Goal: Information Seeking & Learning: Learn about a topic

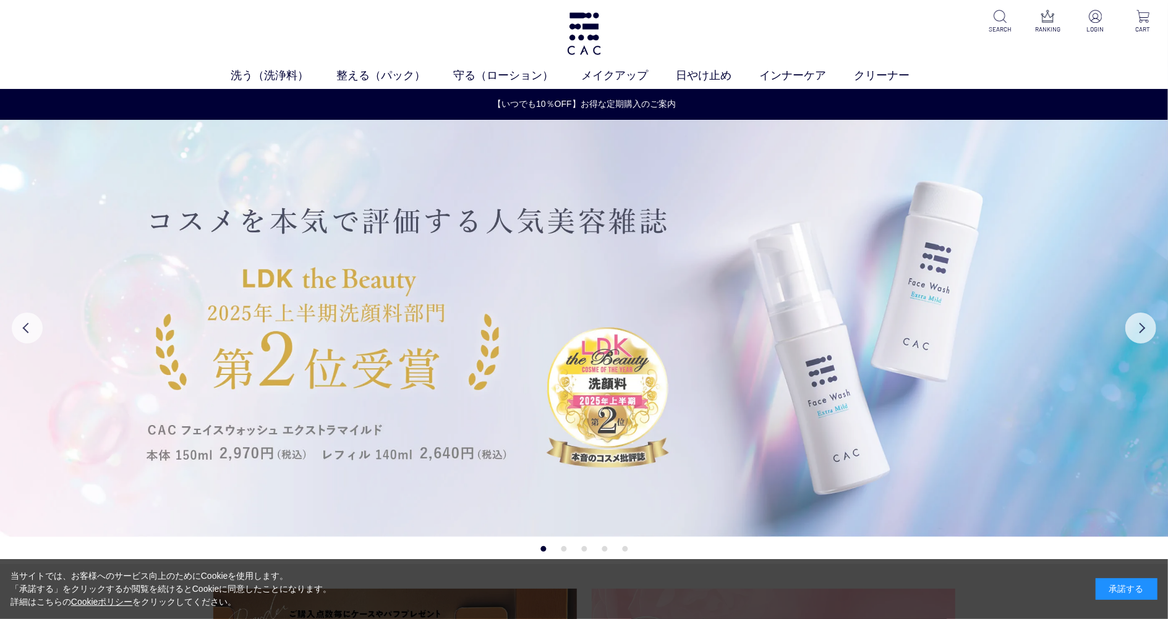
click at [634, 295] on img at bounding box center [584, 328] width 1168 height 417
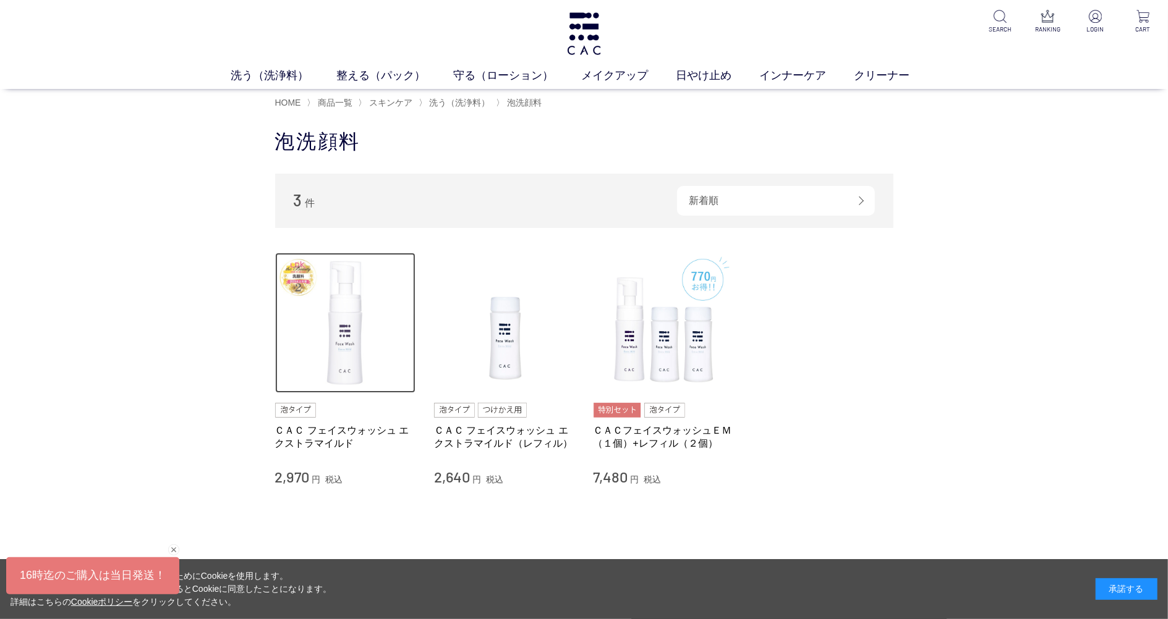
click at [359, 338] on img at bounding box center [345, 323] width 141 height 141
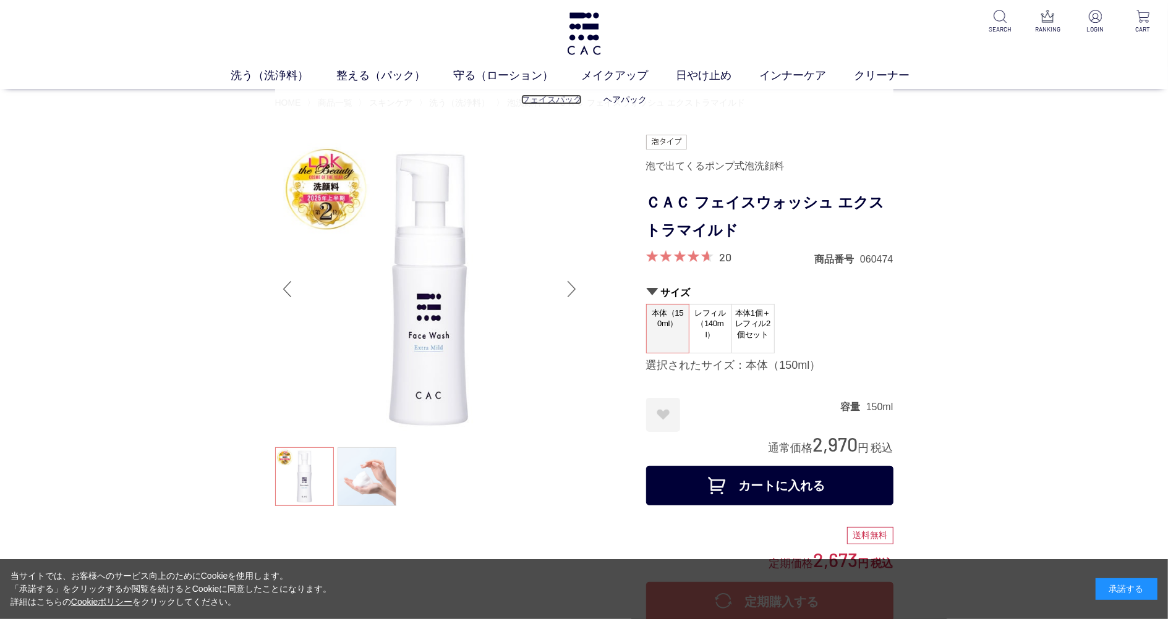
click at [569, 100] on link "フェイスパック" at bounding box center [551, 100] width 61 height 10
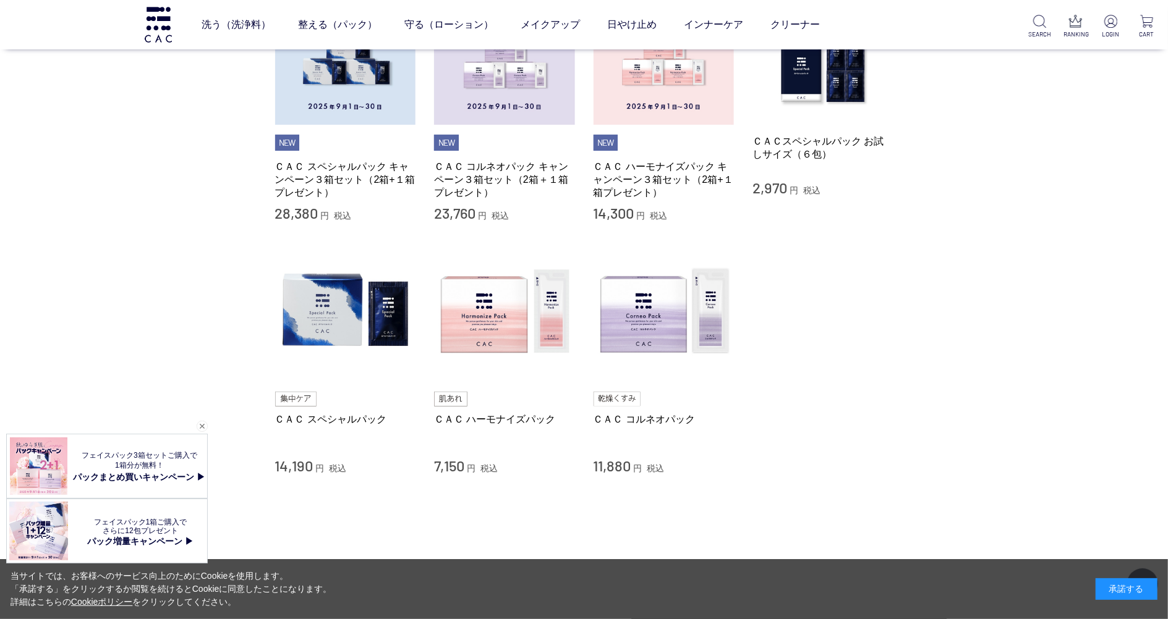
scroll to position [247, 0]
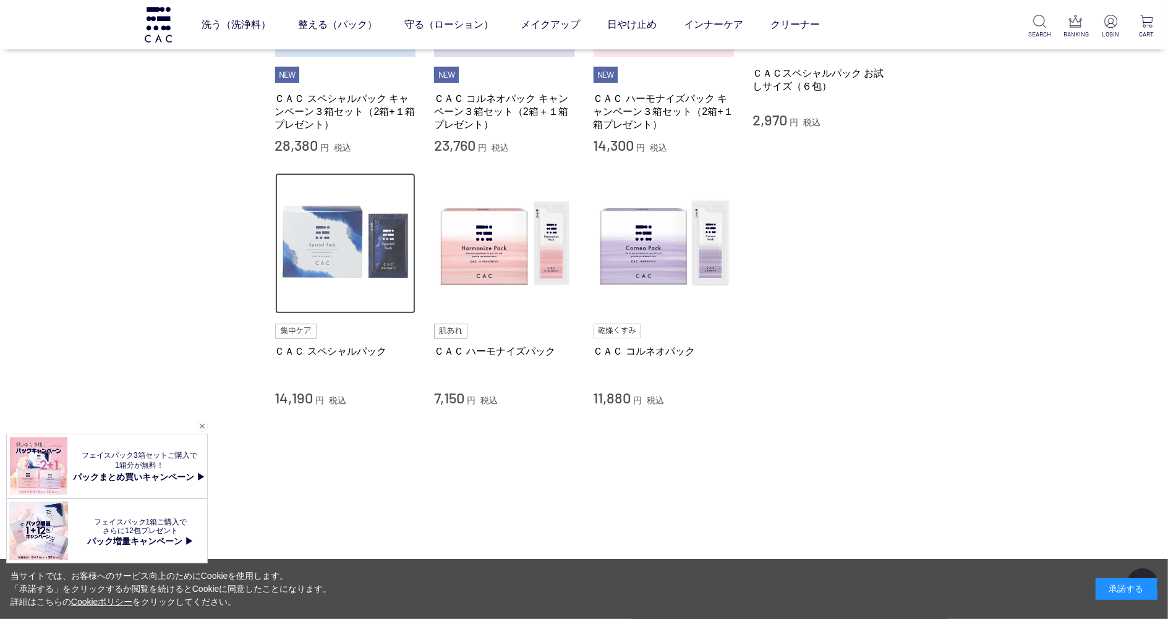
click at [341, 275] on img at bounding box center [345, 243] width 141 height 141
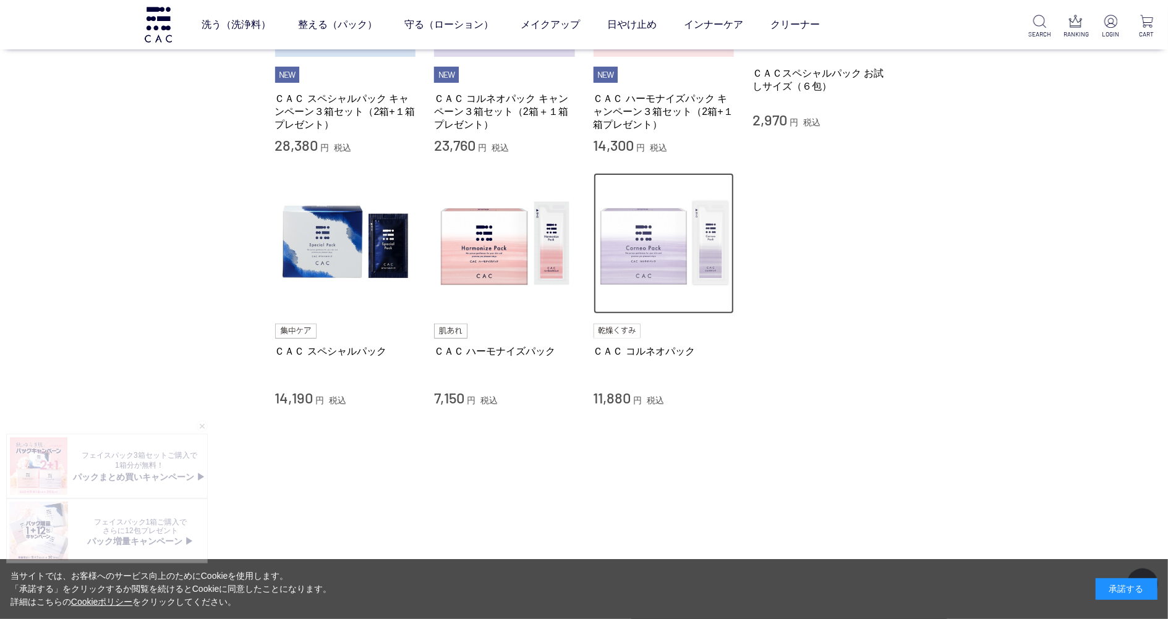
click at [691, 287] on img at bounding box center [664, 243] width 141 height 141
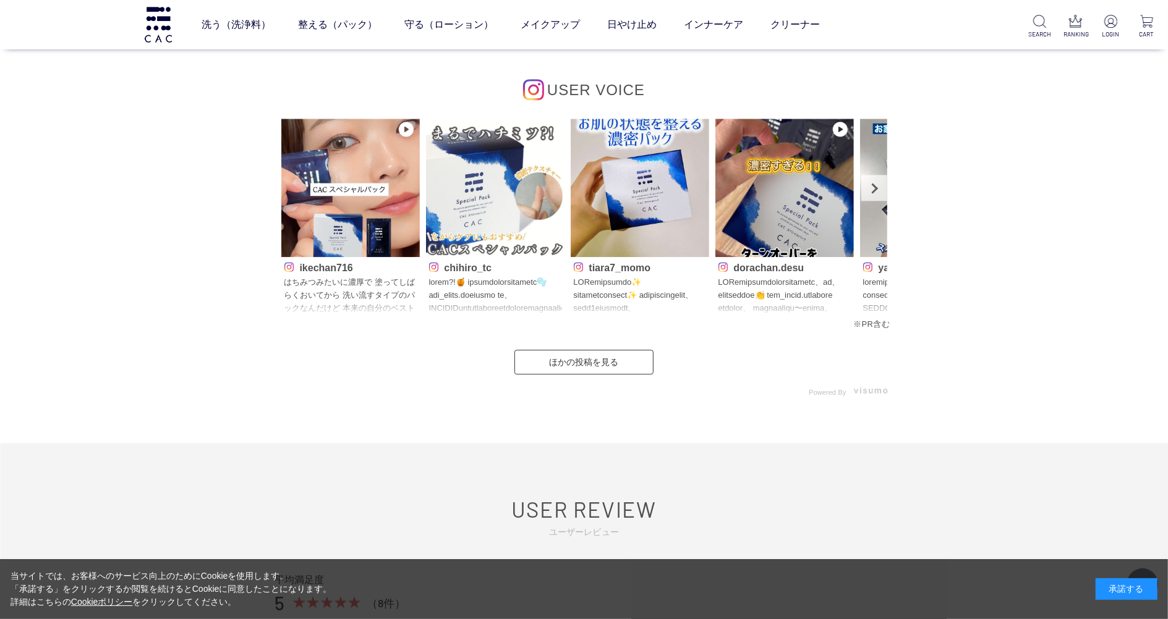
scroll to position [5688, 0]
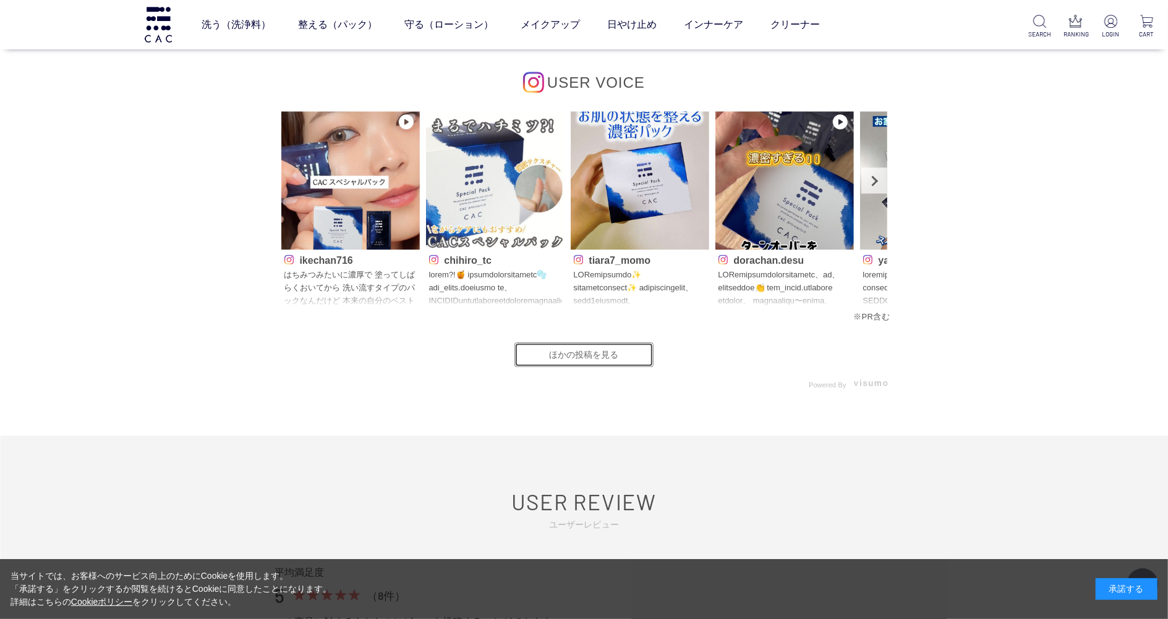
click at [605, 359] on link "ほかの投稿を見る" at bounding box center [583, 355] width 139 height 25
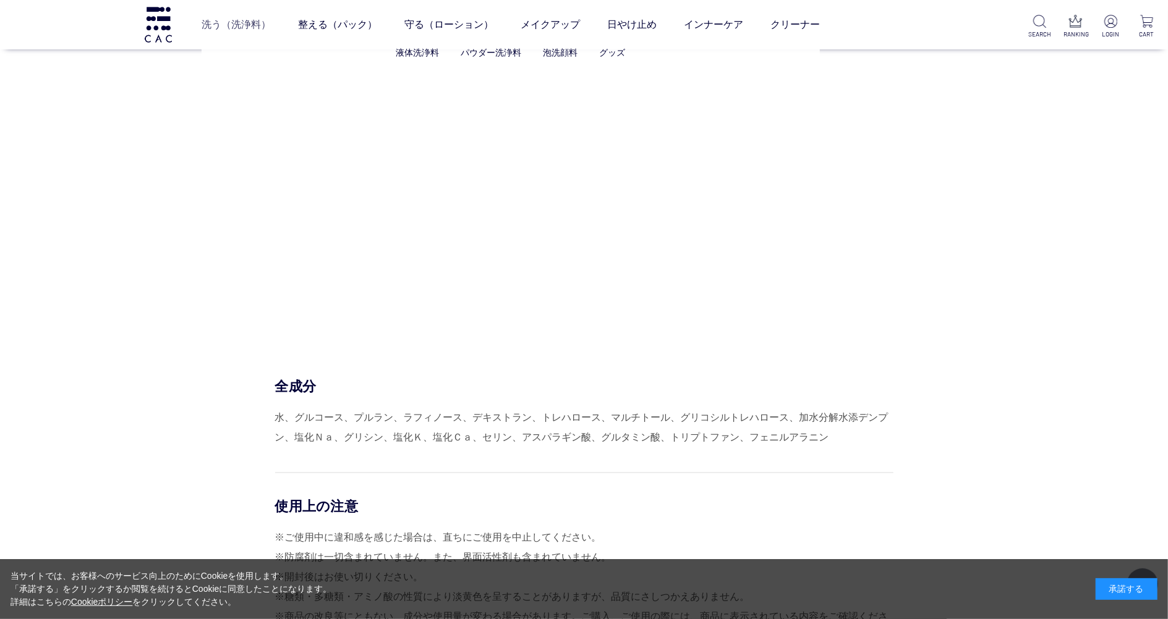
scroll to position [5028, 0]
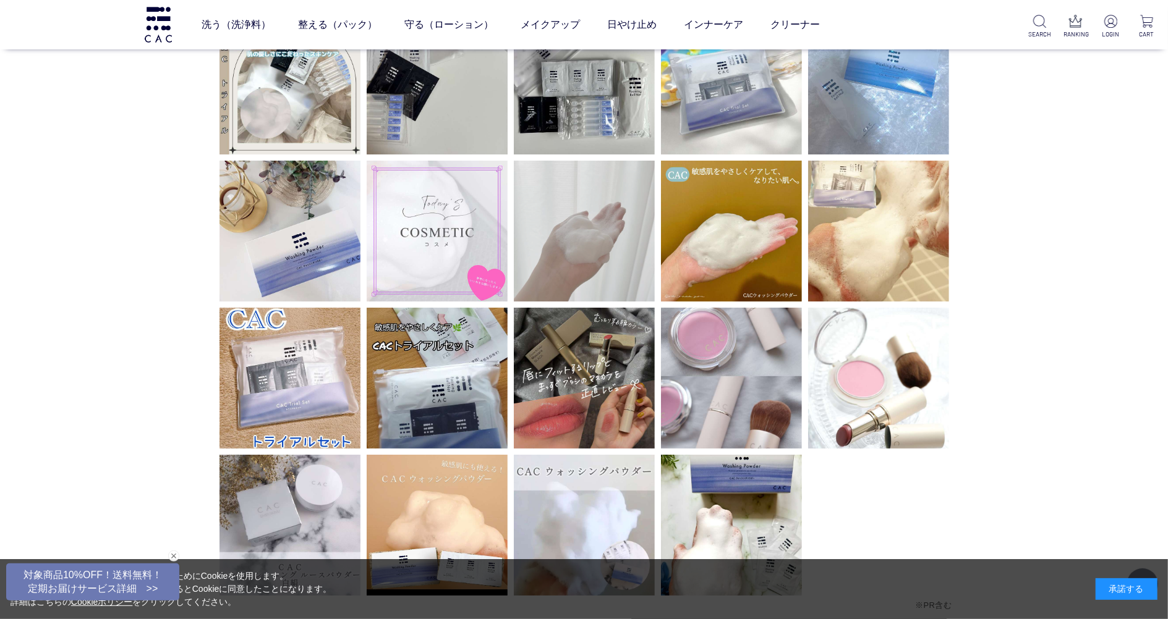
scroll to position [3297, 0]
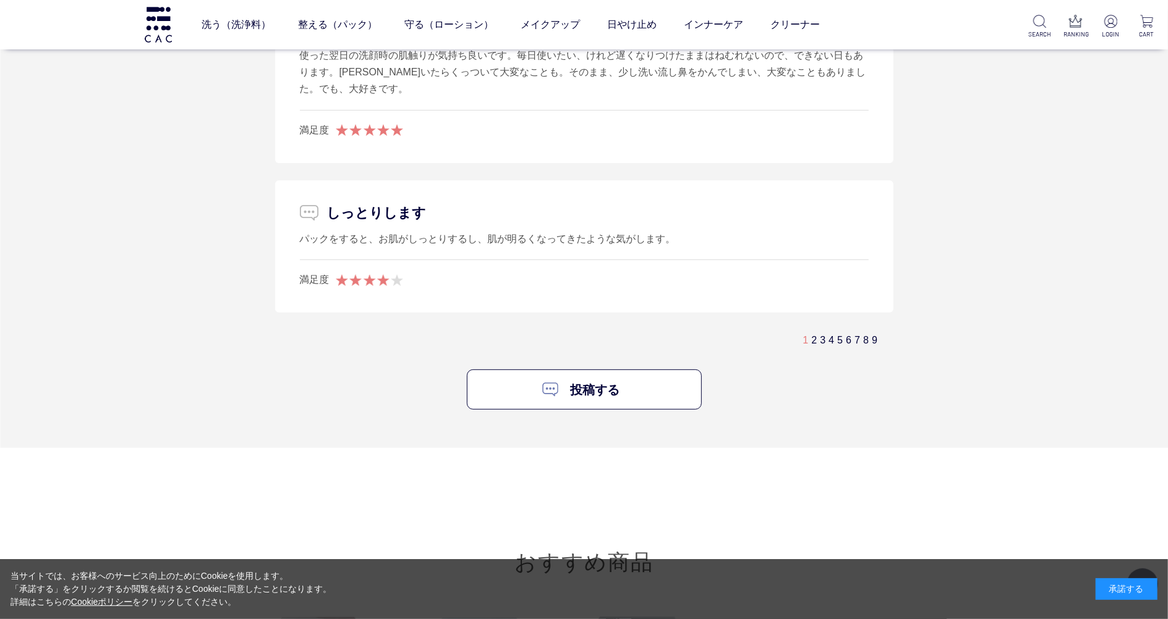
scroll to position [7254, 0]
